Goal: Navigation & Orientation: Find specific page/section

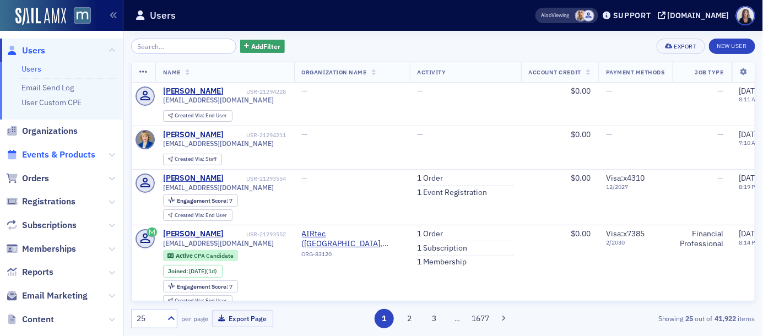
click at [45, 155] on span "Events & Products" at bounding box center [58, 155] width 73 height 12
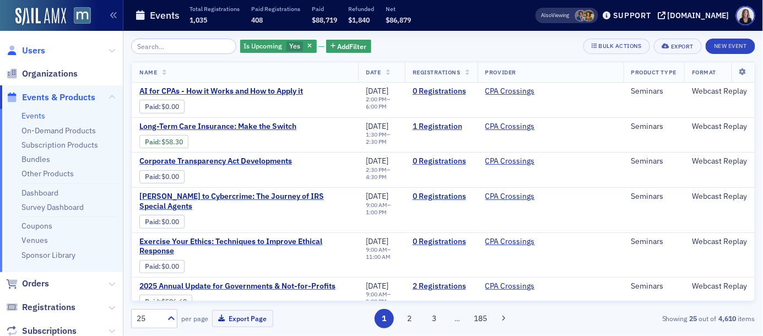
click at [36, 48] on span "Users" at bounding box center [33, 51] width 23 height 12
